Goal: Communication & Community: Answer question/provide support

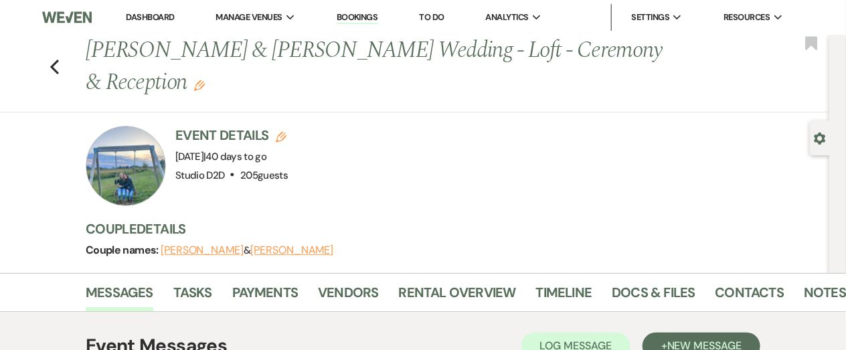
click at [349, 20] on link "Bookings" at bounding box center [357, 17] width 41 height 13
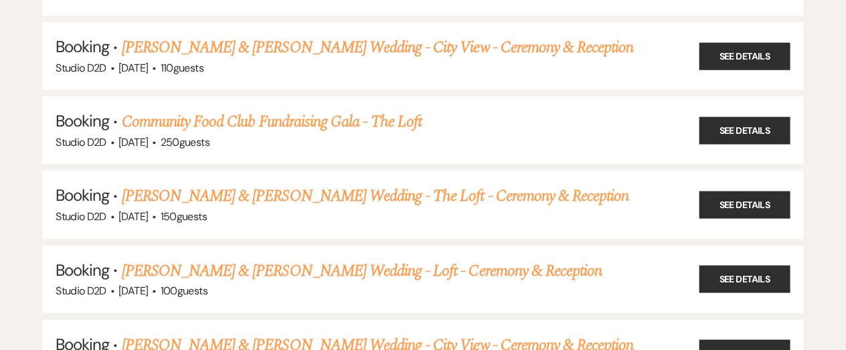
scroll to position [1485, 0]
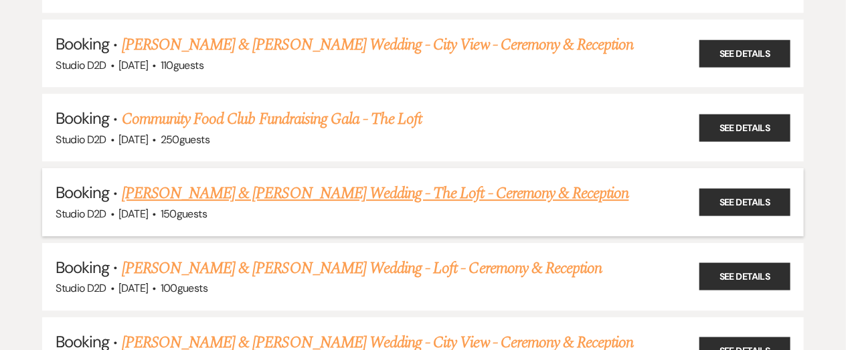
click at [267, 185] on link "[PERSON_NAME] & [PERSON_NAME] Wedding - The Loft - Ceremony & Reception" at bounding box center [375, 193] width 507 height 24
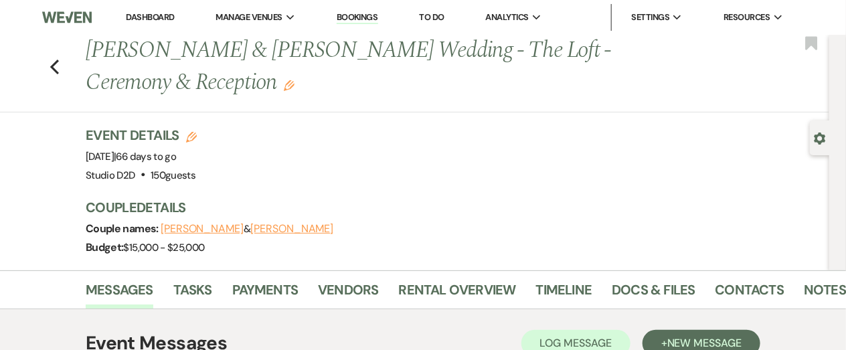
click at [287, 84] on use "button" at bounding box center [289, 85] width 11 height 11
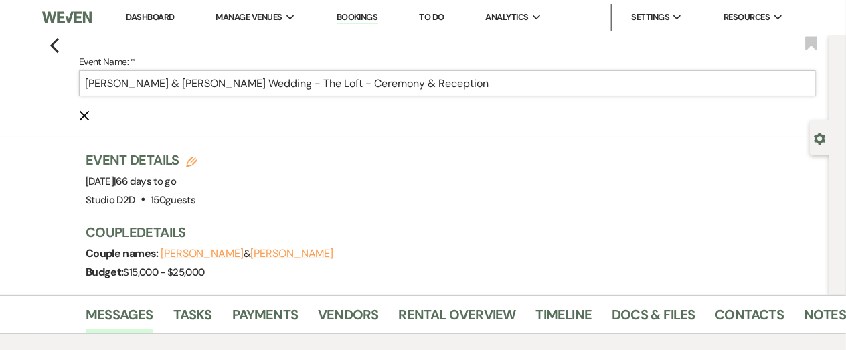
click at [131, 87] on input "[PERSON_NAME] & [PERSON_NAME] Wedding - The Loft - Ceremony & Reception" at bounding box center [447, 83] width 737 height 26
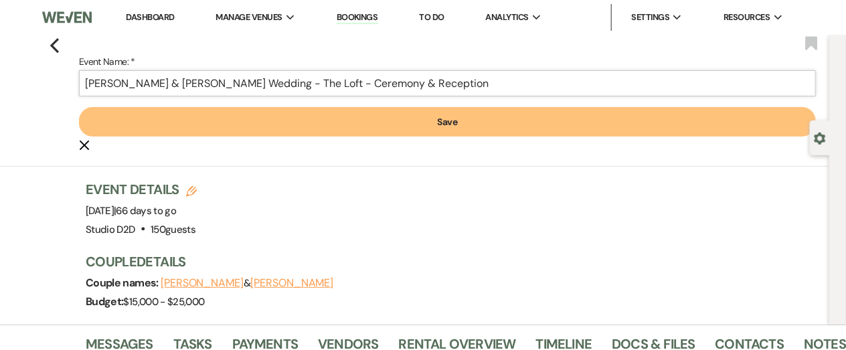
click at [215, 85] on input "[PERSON_NAME] & [PERSON_NAME] Wedding - The Loft - Ceremony & Reception" at bounding box center [447, 83] width 737 height 26
type input "[PERSON_NAME] & [PERSON_NAME] Wedding - The Loft - Ceremony & Reception"
click at [275, 126] on button "Save" at bounding box center [447, 121] width 737 height 29
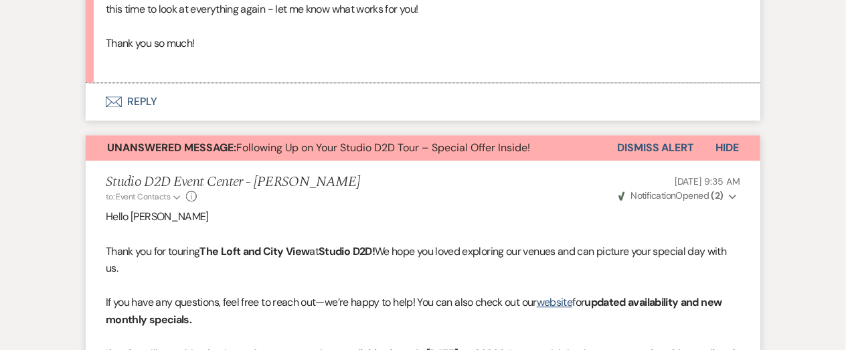
scroll to position [1116, 0]
click at [640, 147] on button "Dismiss Alert" at bounding box center [655, 147] width 77 height 25
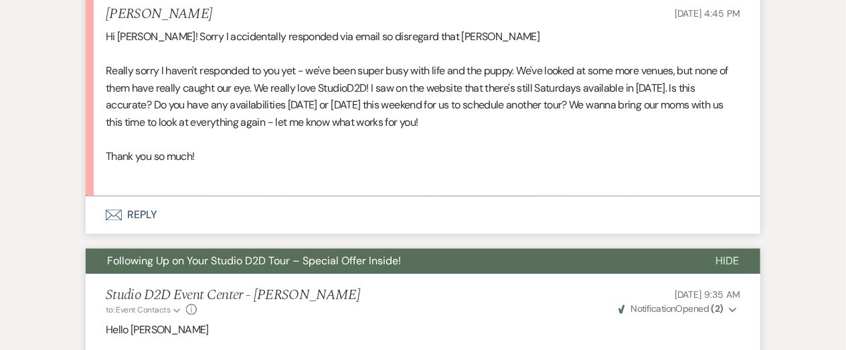
scroll to position [1002, 0]
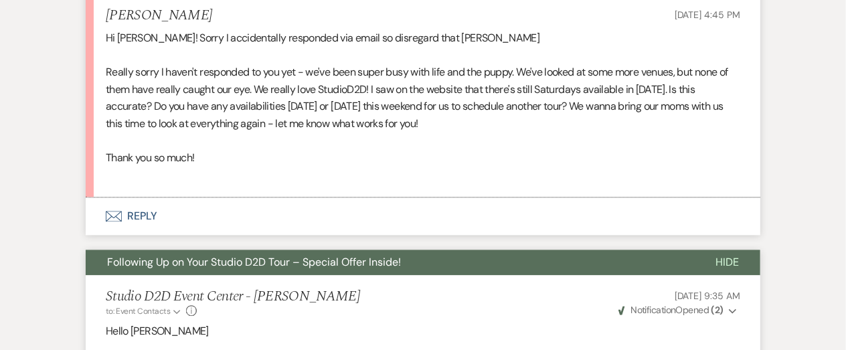
click at [144, 214] on button "Envelope Reply" at bounding box center [423, 215] width 675 height 37
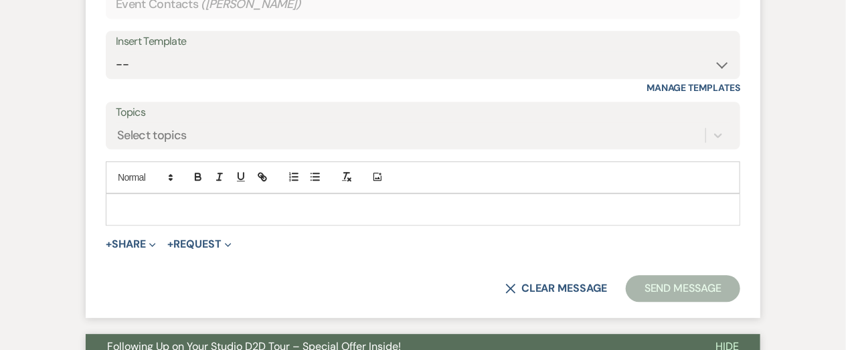
scroll to position [1300, 0]
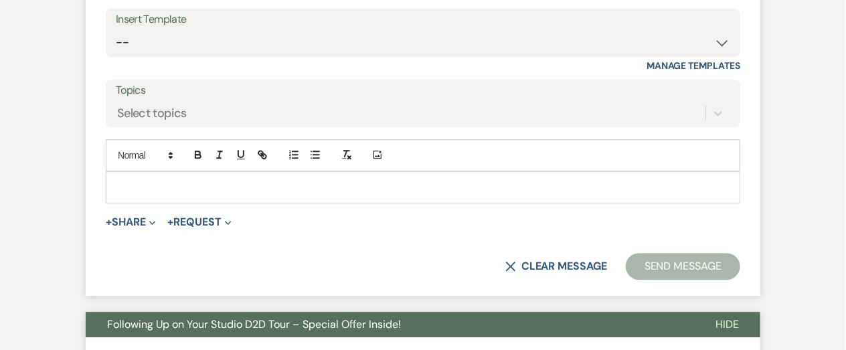
click at [222, 185] on p at bounding box center [422, 187] width 613 height 15
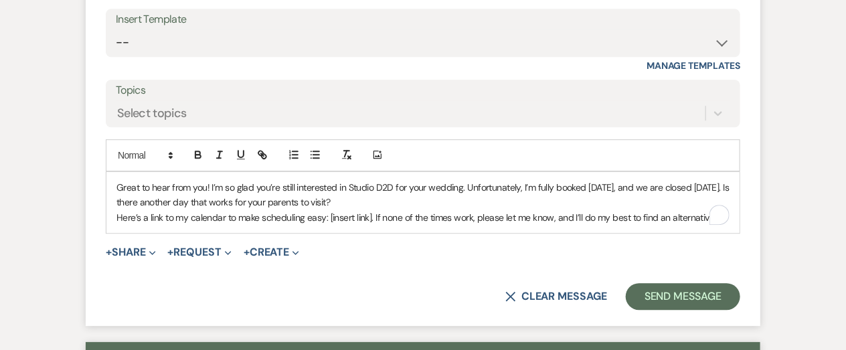
click at [382, 204] on p "Great to hear from you! I’m so glad you’re still interested in Studio D2D for y…" at bounding box center [422, 195] width 613 height 30
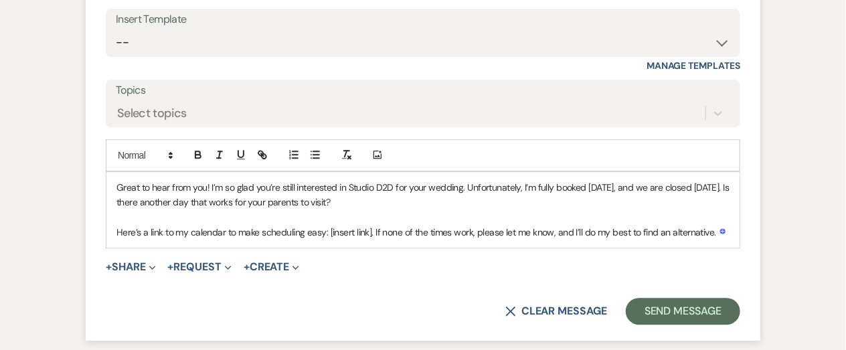
click at [371, 232] on p "Here’s a link to my calendar to make scheduling easy: [insert link]. If none of…" at bounding box center [422, 232] width 613 height 15
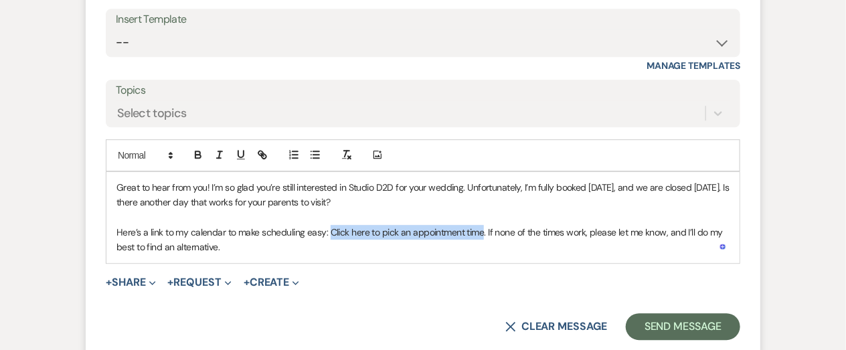
click at [331, 234] on p "Here’s a link to my calendar to make scheduling easy: Click here to pick an app…" at bounding box center [422, 240] width 613 height 30
click at [260, 153] on icon "button" at bounding box center [262, 155] width 12 height 12
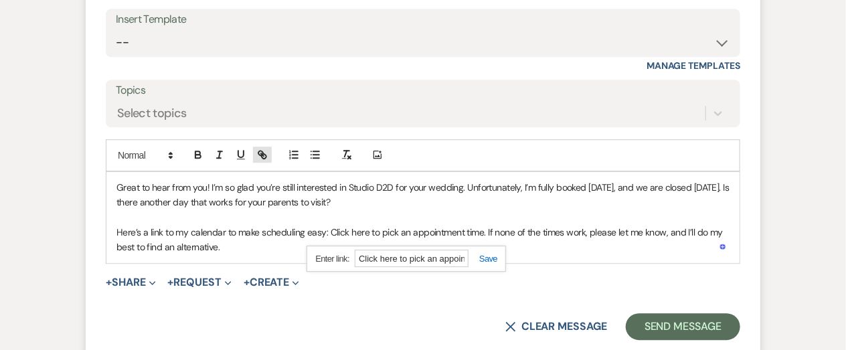
paste input "https://calendly.com/events-studiod2d/venue-tour"
type input "https://calendly.com/events-studiod2d/venue-tour"
click at [487, 260] on link at bounding box center [482, 259] width 29 height 10
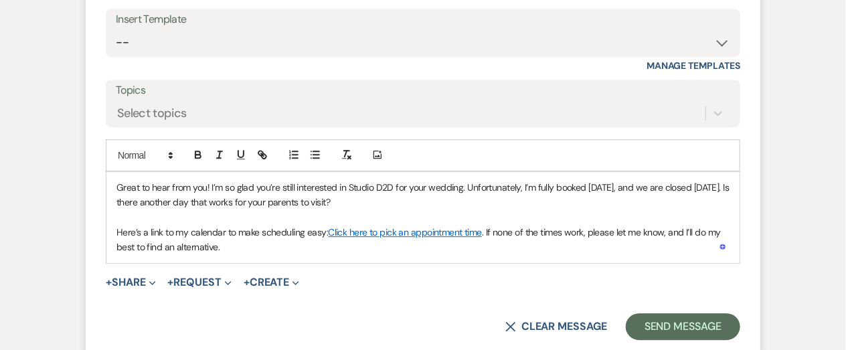
scroll to position [0, 0]
click at [430, 253] on p "Here’s a link to my calendar to make scheduling easy: Click here to pick an app…" at bounding box center [422, 240] width 613 height 30
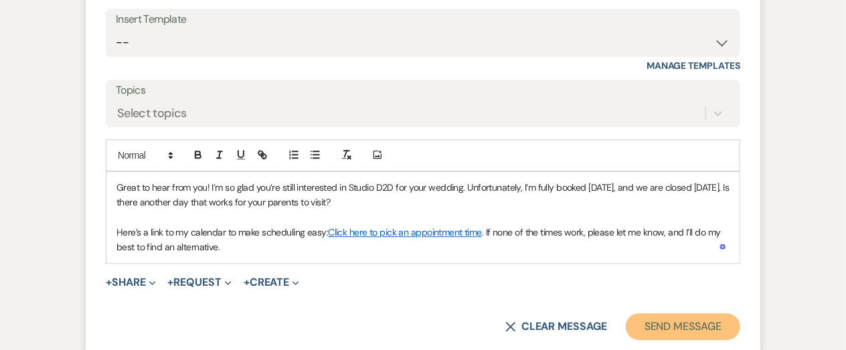
click at [665, 323] on button "Send Message" at bounding box center [683, 326] width 114 height 27
